Goal: Download file/media

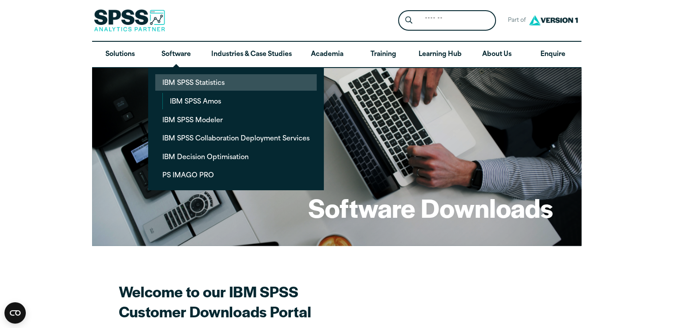
click at [177, 79] on link "IBM SPSS Statistics" at bounding box center [235, 82] width 161 height 16
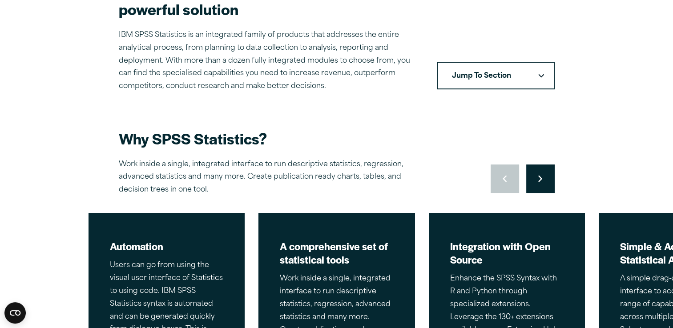
scroll to position [320, 0]
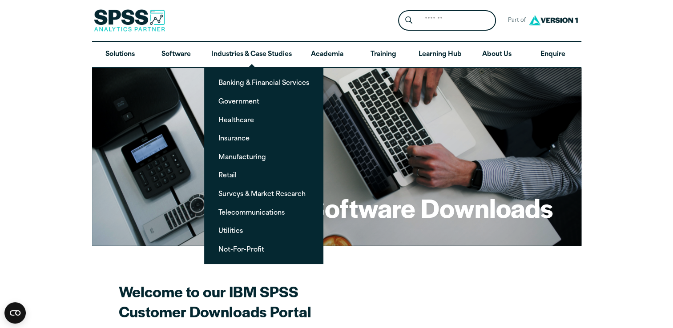
click at [428, 200] on h1 "Software Downloads" at bounding box center [430, 207] width 245 height 35
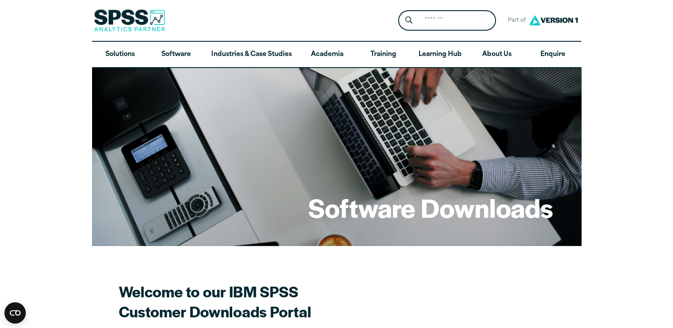
click at [431, 209] on h1 "Software Downloads" at bounding box center [430, 207] width 245 height 35
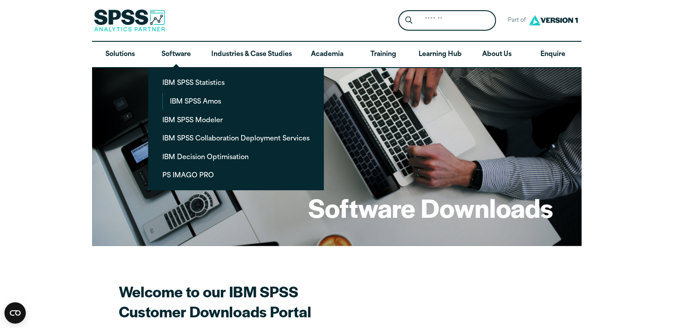
click at [331, 214] on h1 "Software Downloads" at bounding box center [430, 207] width 245 height 35
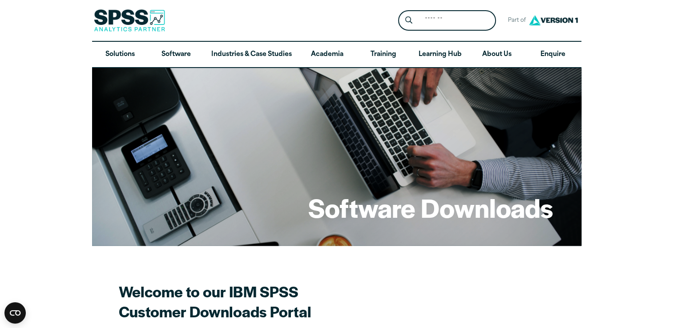
click at [331, 214] on h1 "Software Downloads" at bounding box center [430, 207] width 245 height 35
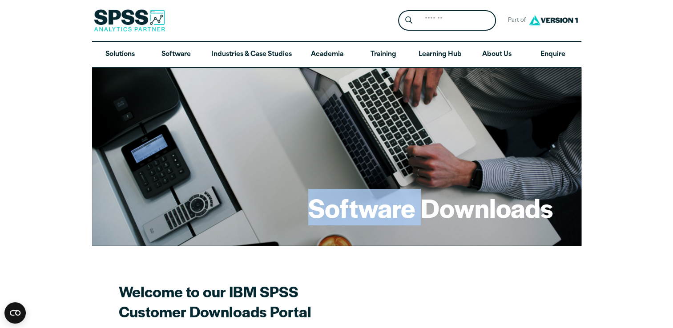
click at [331, 214] on h1 "Software Downloads" at bounding box center [430, 207] width 245 height 35
drag, startPoint x: 331, startPoint y: 214, endPoint x: 386, endPoint y: 238, distance: 59.9
click at [386, 238] on div "Software Downloads" at bounding box center [336, 157] width 489 height 178
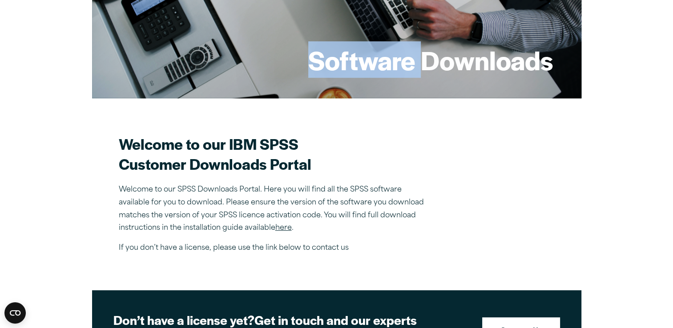
scroll to position [157, 0]
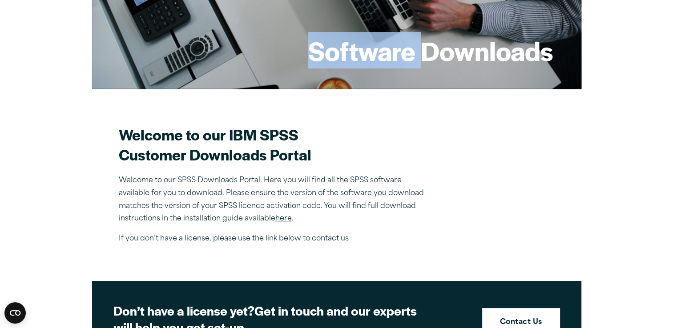
click at [285, 222] on link "here" at bounding box center [283, 218] width 16 height 7
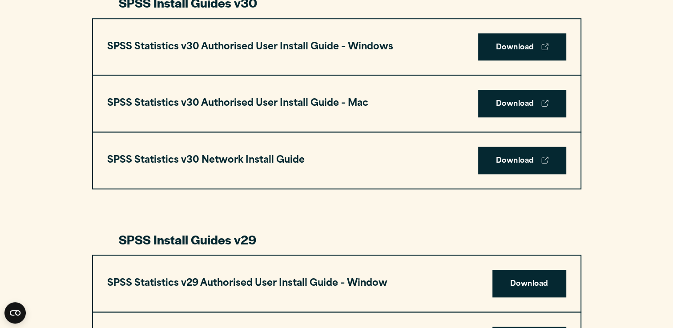
scroll to position [667, 0]
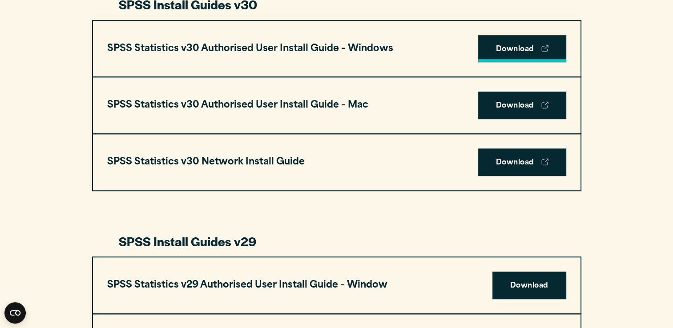
click at [507, 45] on link "Download" at bounding box center [522, 49] width 88 height 28
click at [518, 50] on link "Download" at bounding box center [522, 49] width 88 height 28
click at [505, 44] on link "Download" at bounding box center [522, 49] width 88 height 28
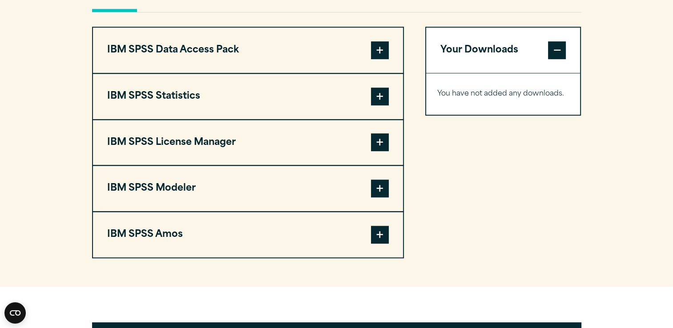
scroll to position [712, 0]
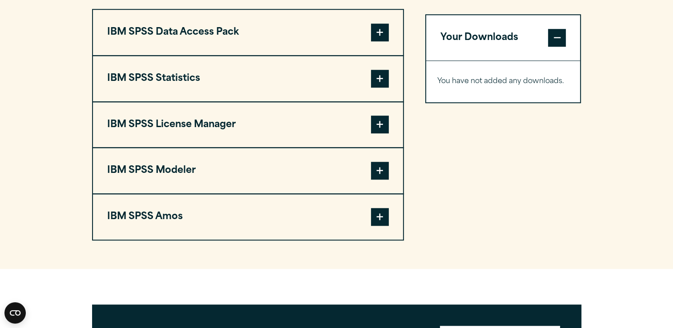
click at [388, 76] on span at bounding box center [380, 79] width 18 height 18
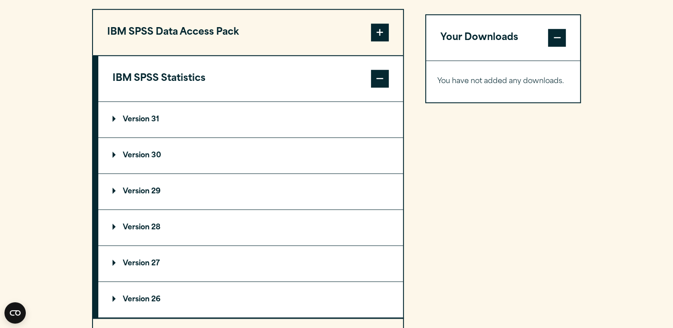
click at [155, 153] on p "Version 30" at bounding box center [137, 155] width 48 height 7
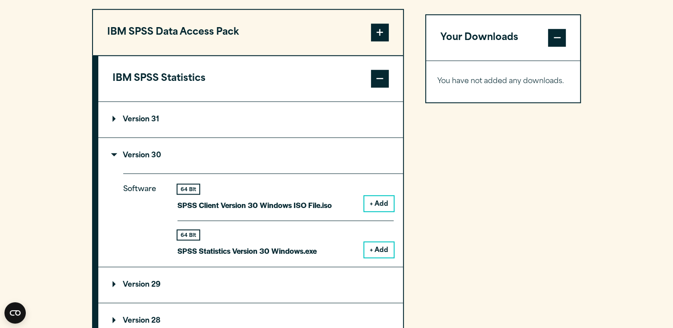
click at [375, 253] on button "+ Add" at bounding box center [378, 249] width 29 height 15
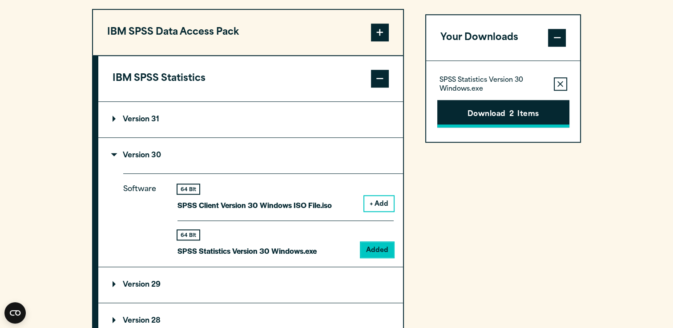
click at [511, 116] on span "2" at bounding box center [511, 115] width 4 height 12
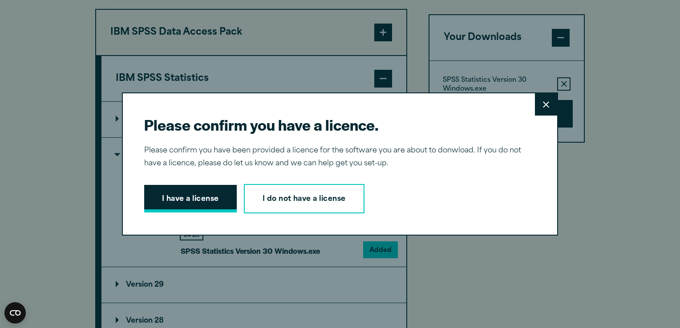
click at [208, 189] on button "I have a license" at bounding box center [190, 199] width 93 height 28
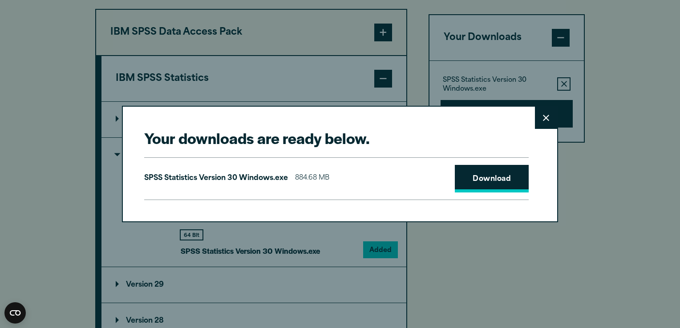
click at [489, 184] on link "Download" at bounding box center [492, 179] width 74 height 28
click at [548, 121] on button "Close" at bounding box center [546, 118] width 22 height 22
